Goal: Go to known website: Go to known website

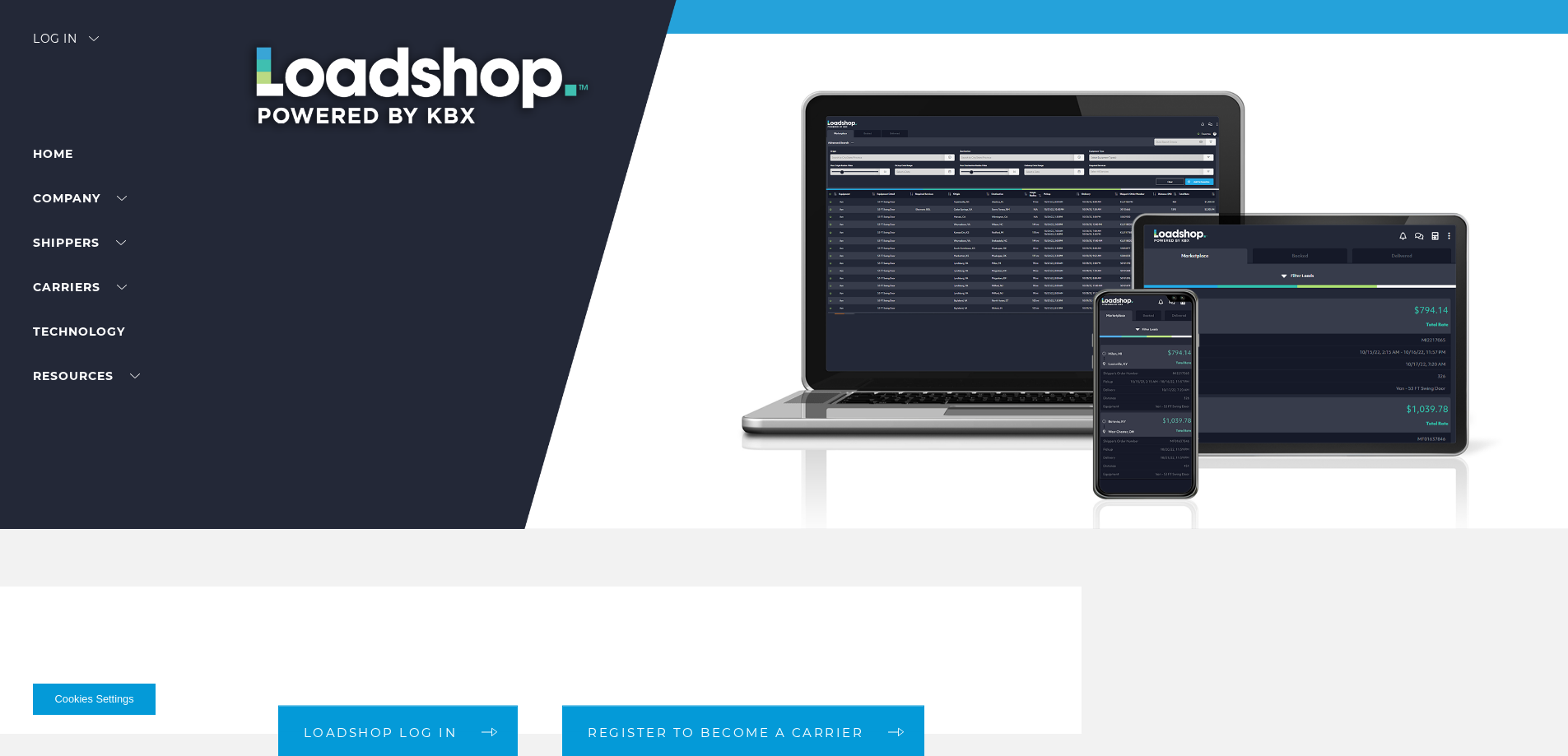
click at [72, 42] on div "Log in" at bounding box center [65, 45] width 65 height 24
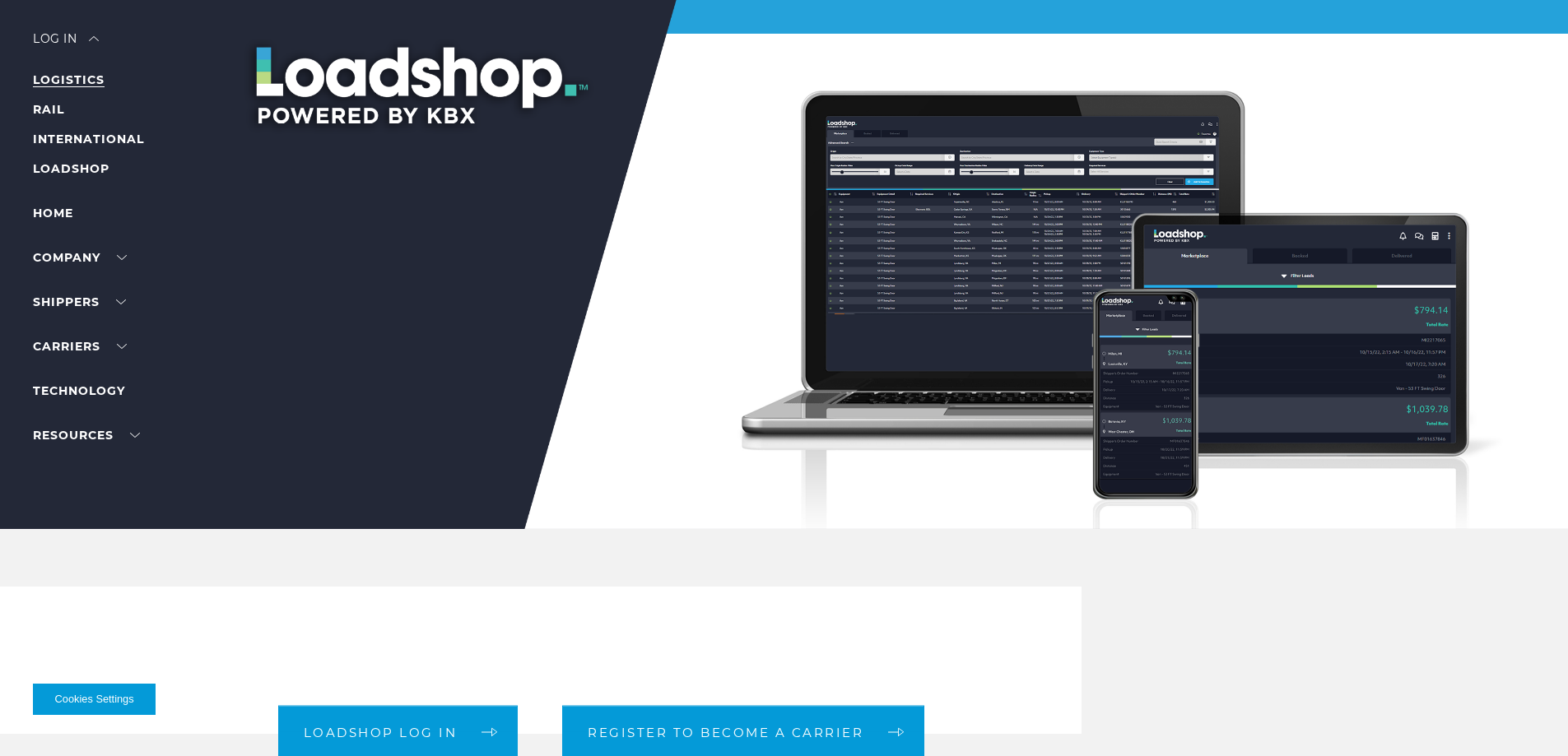
click at [71, 74] on link "LOGISTICS" at bounding box center [68, 79] width 71 height 15
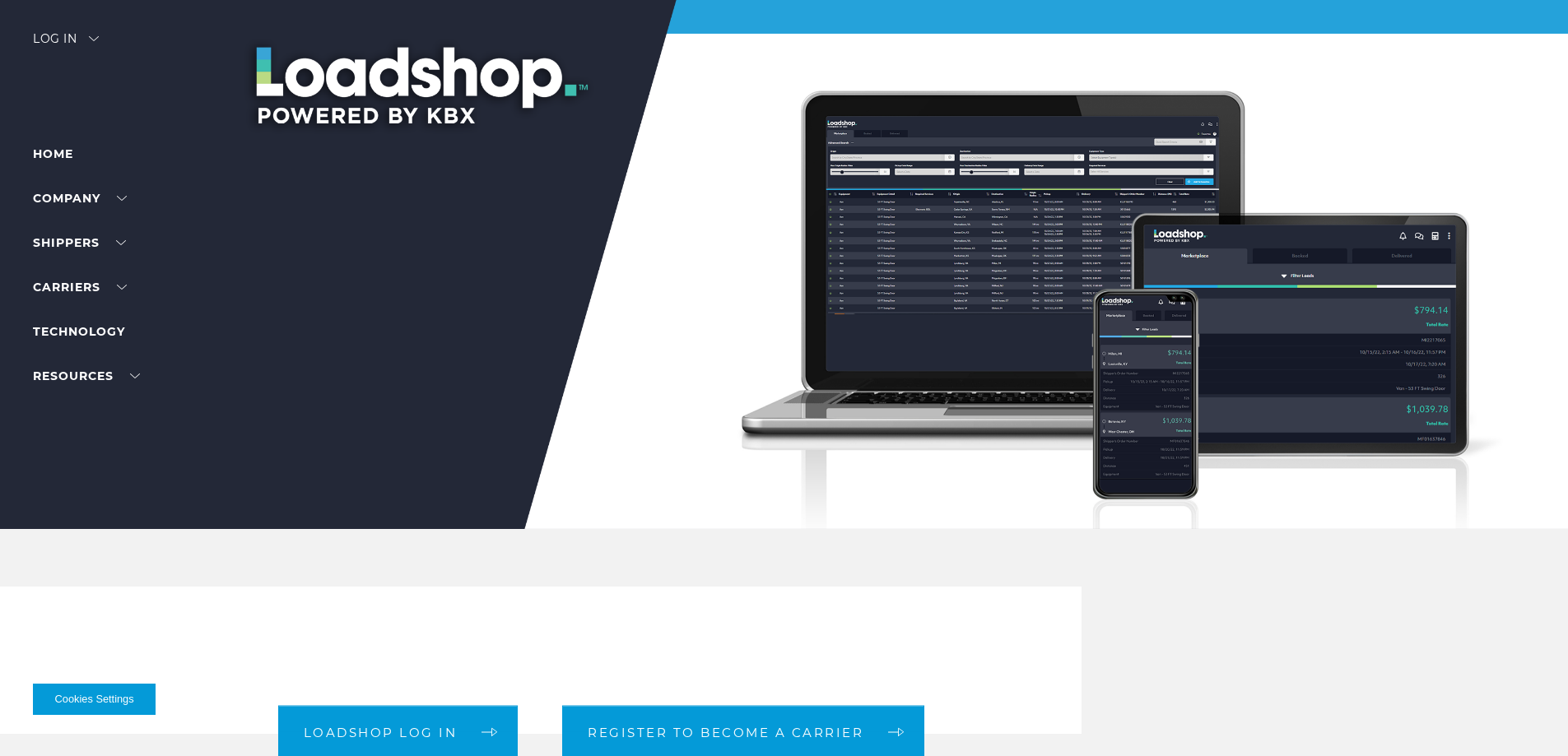
click at [91, 31] on div at bounding box center [790, 264] width 1580 height 529
click at [61, 33] on div "Log in" at bounding box center [65, 45] width 65 height 24
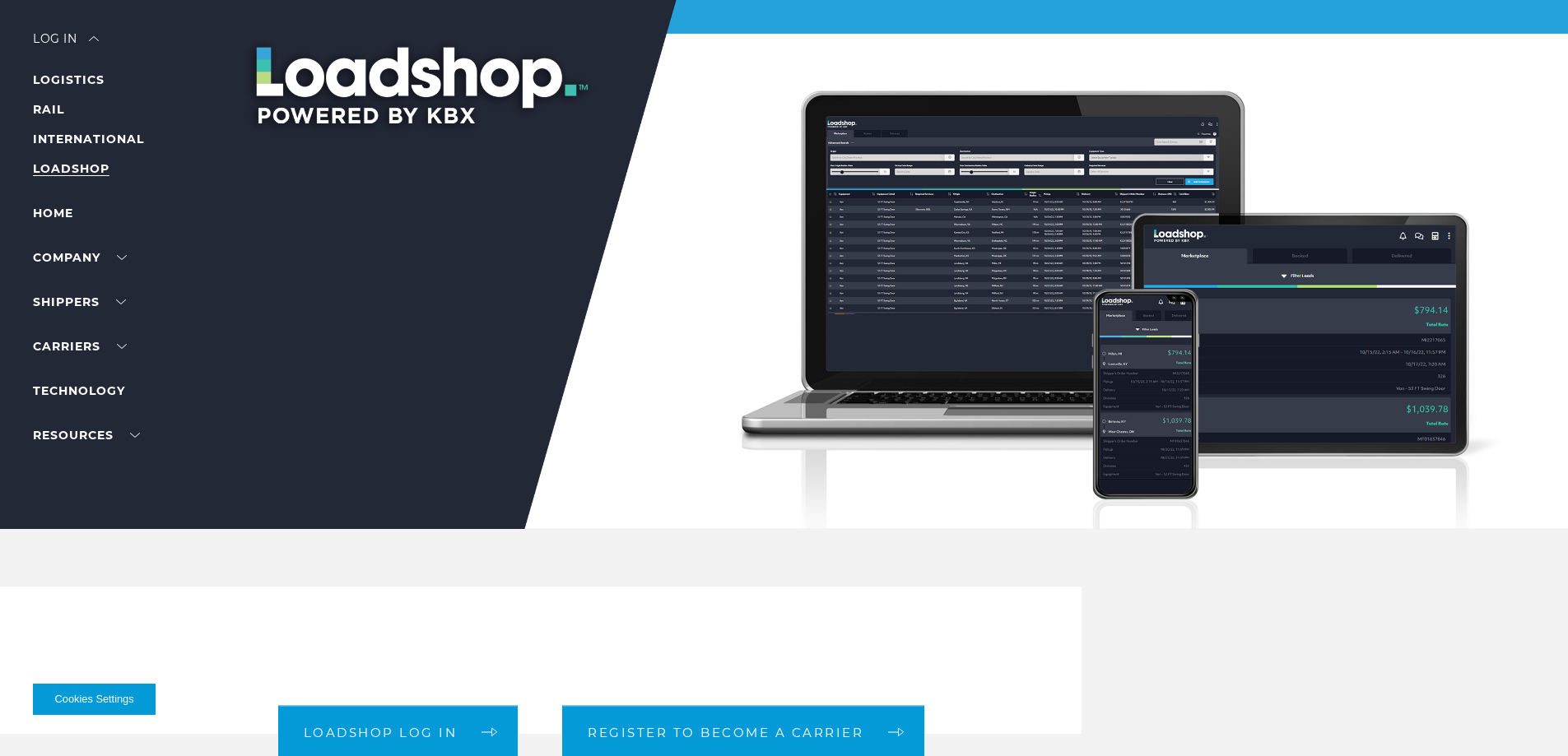
click at [65, 172] on link "LOADSHOP" at bounding box center [70, 169] width 76 height 15
